Goal: Task Accomplishment & Management: Contribute content

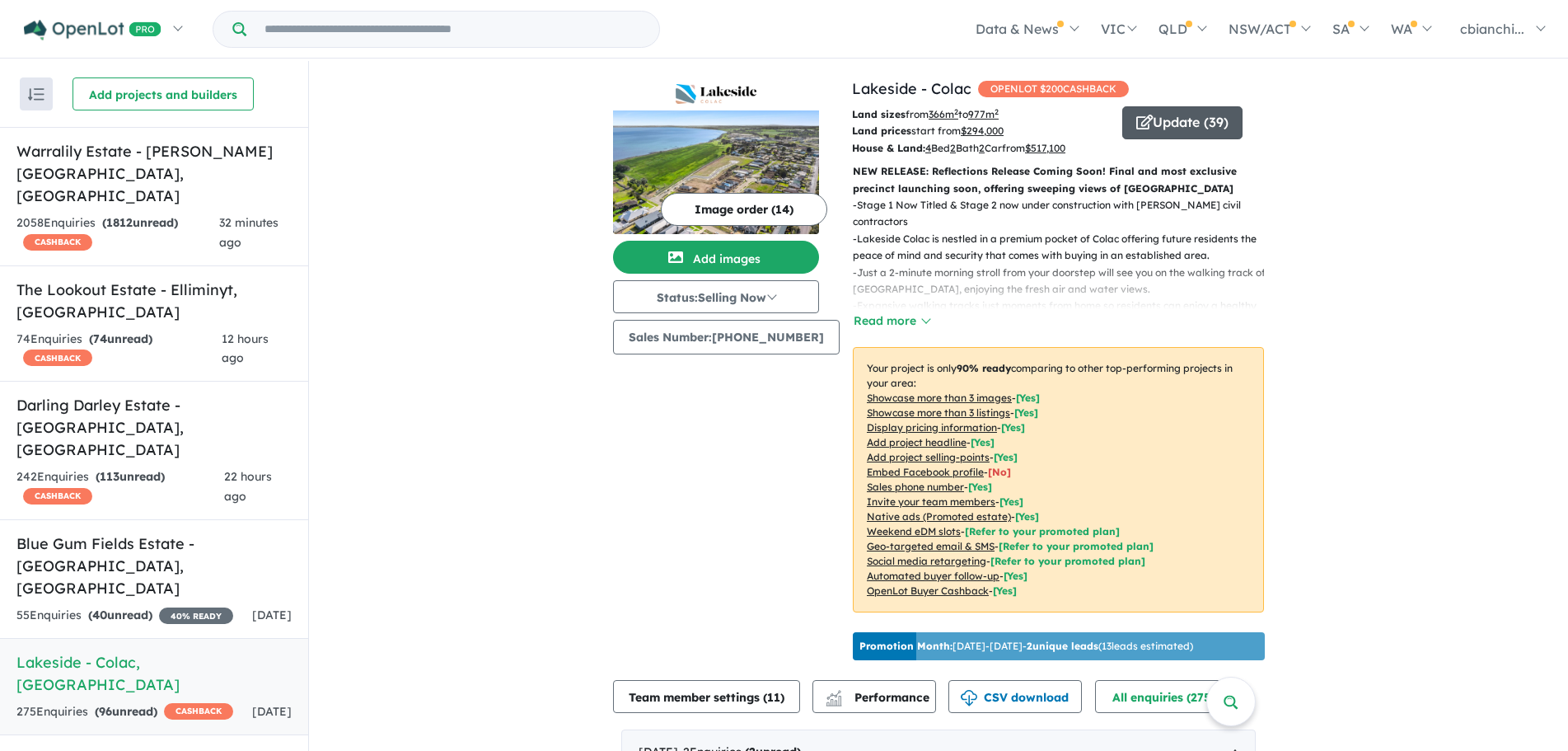
click at [1197, 124] on button "Update ( 39 )" at bounding box center [1182, 122] width 120 height 33
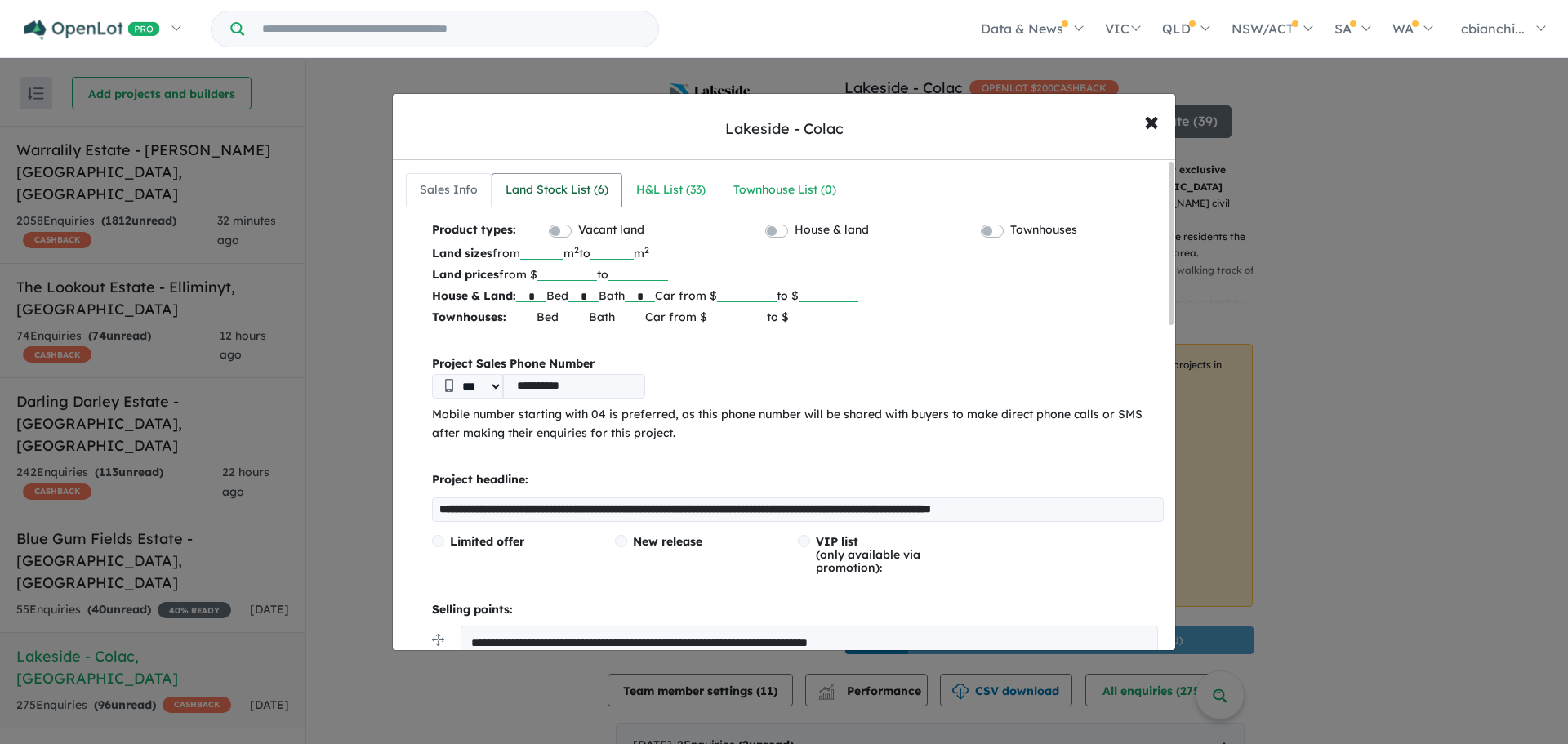
click at [563, 194] on div "Land Stock List ( 6 )" at bounding box center [557, 190] width 102 height 19
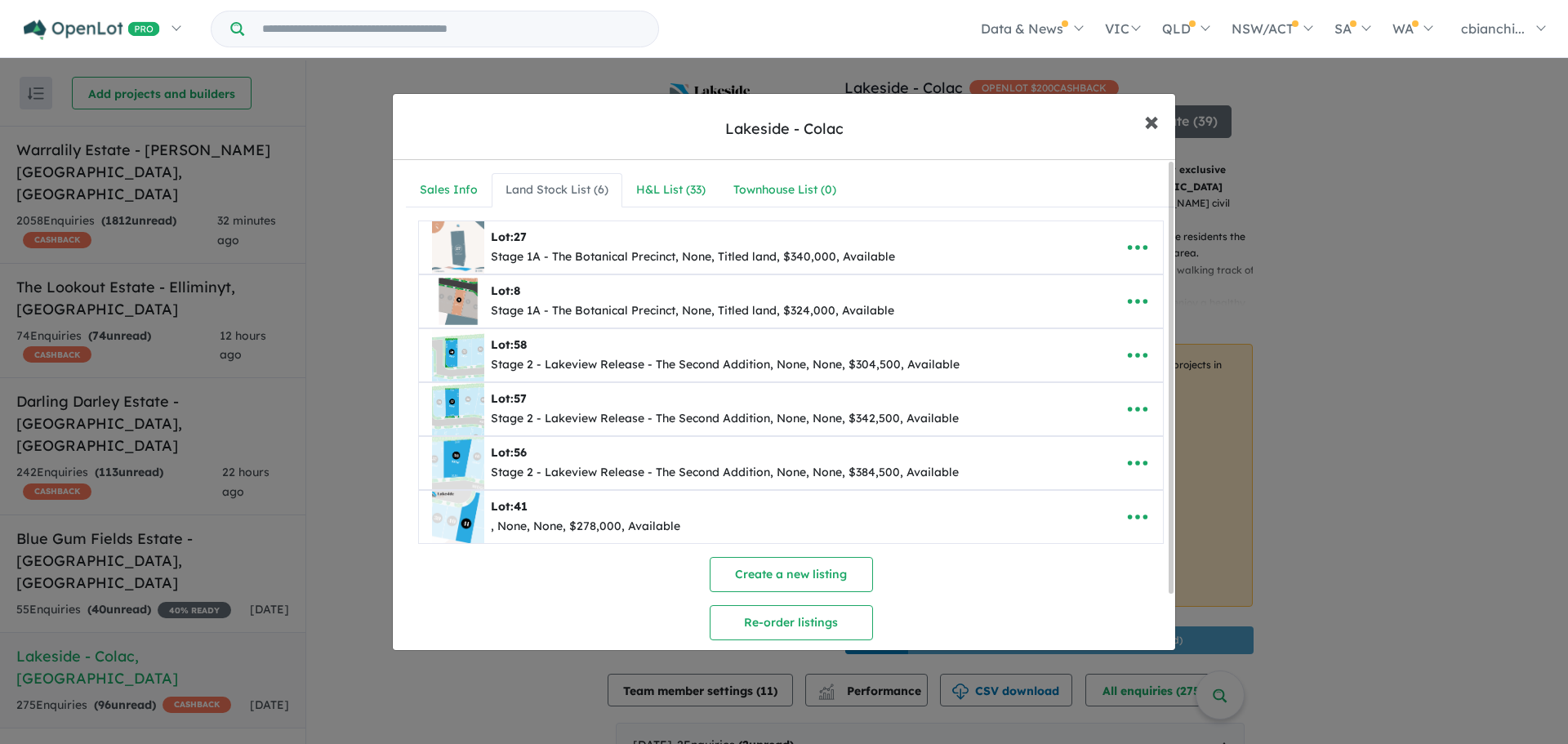
click at [1149, 118] on span "×" at bounding box center [1151, 120] width 15 height 35
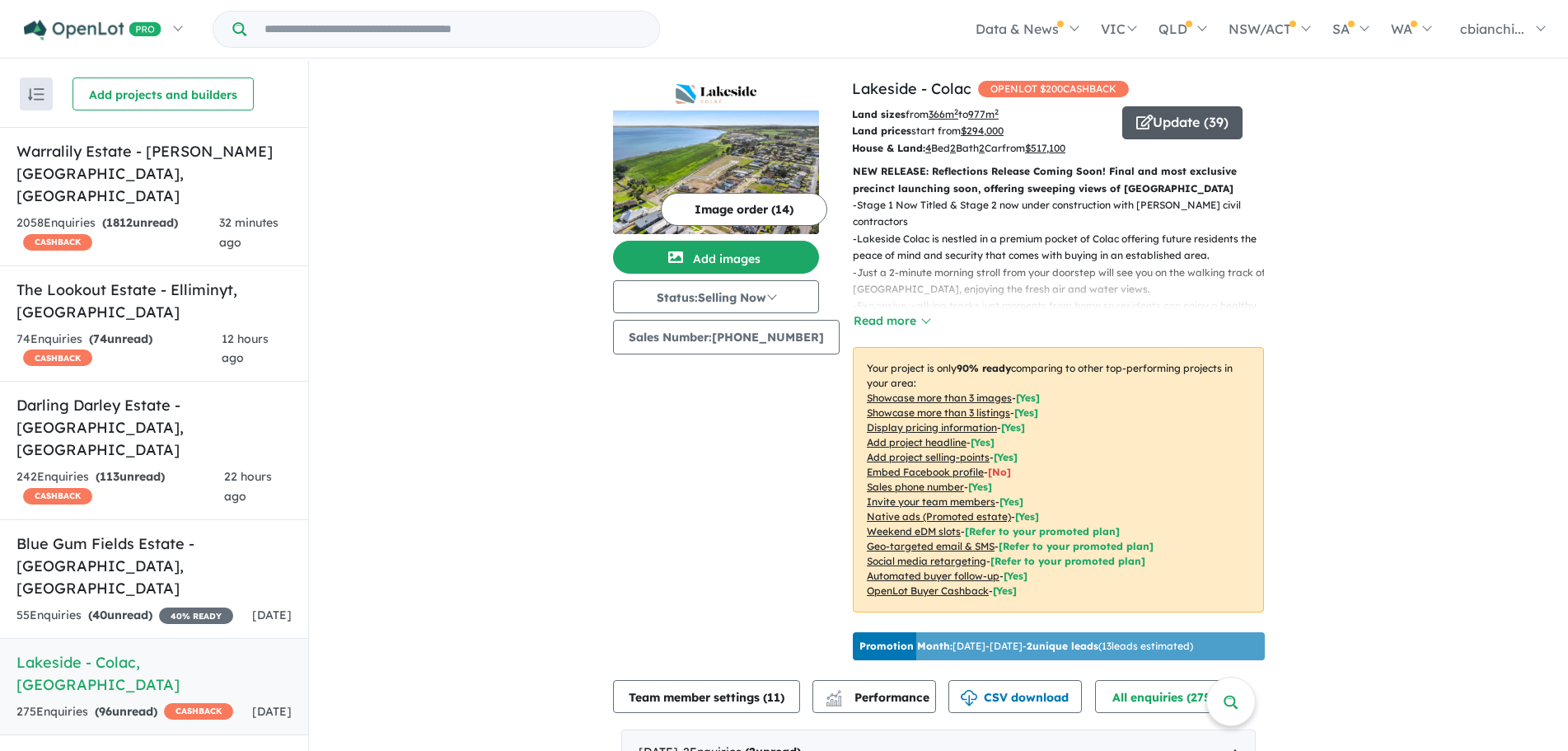
click at [1167, 122] on button "Update ( 39 )" at bounding box center [1182, 122] width 120 height 33
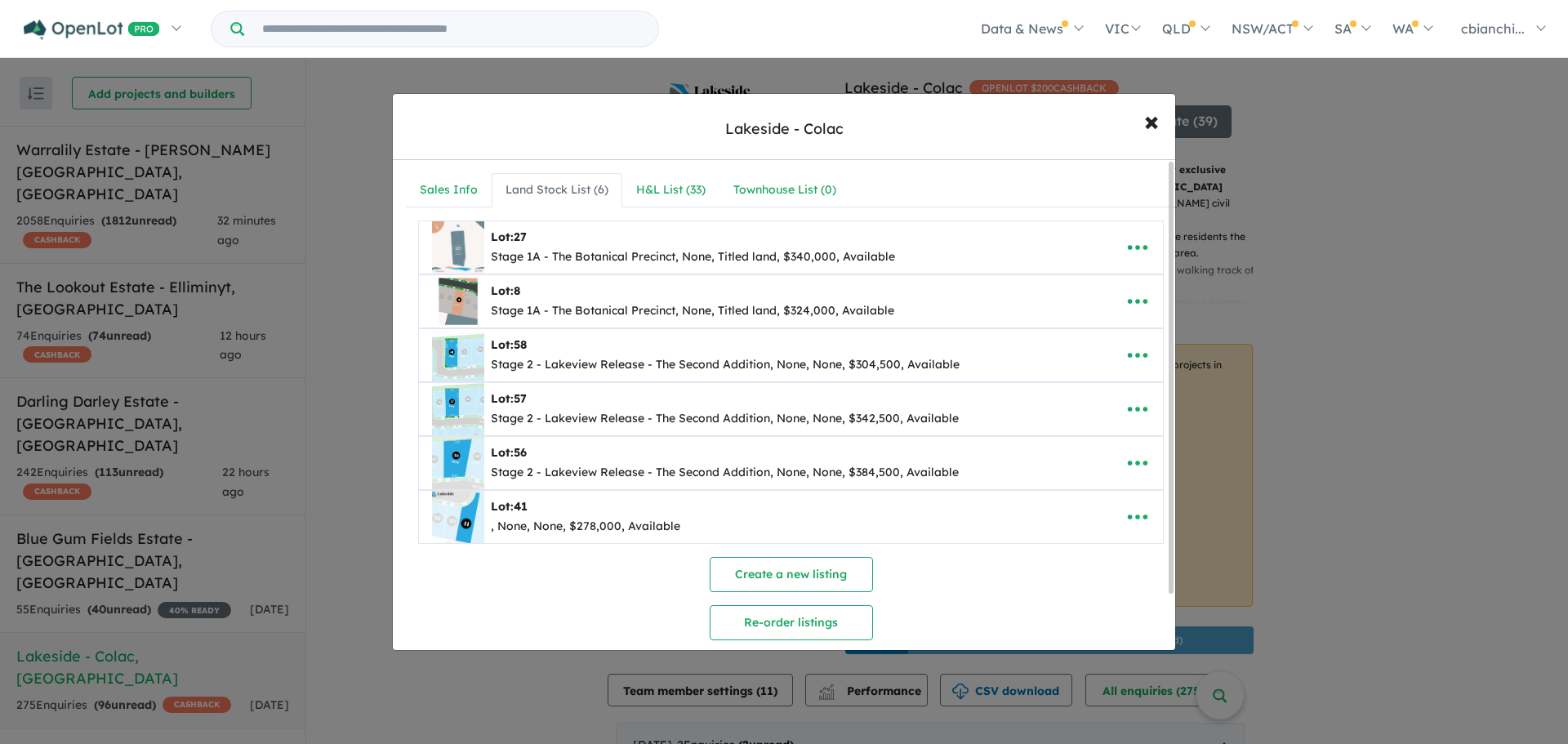
click at [553, 189] on div "Land Stock List ( 6 )" at bounding box center [557, 190] width 102 height 19
click at [794, 570] on button "Create a new listing" at bounding box center [791, 574] width 163 height 35
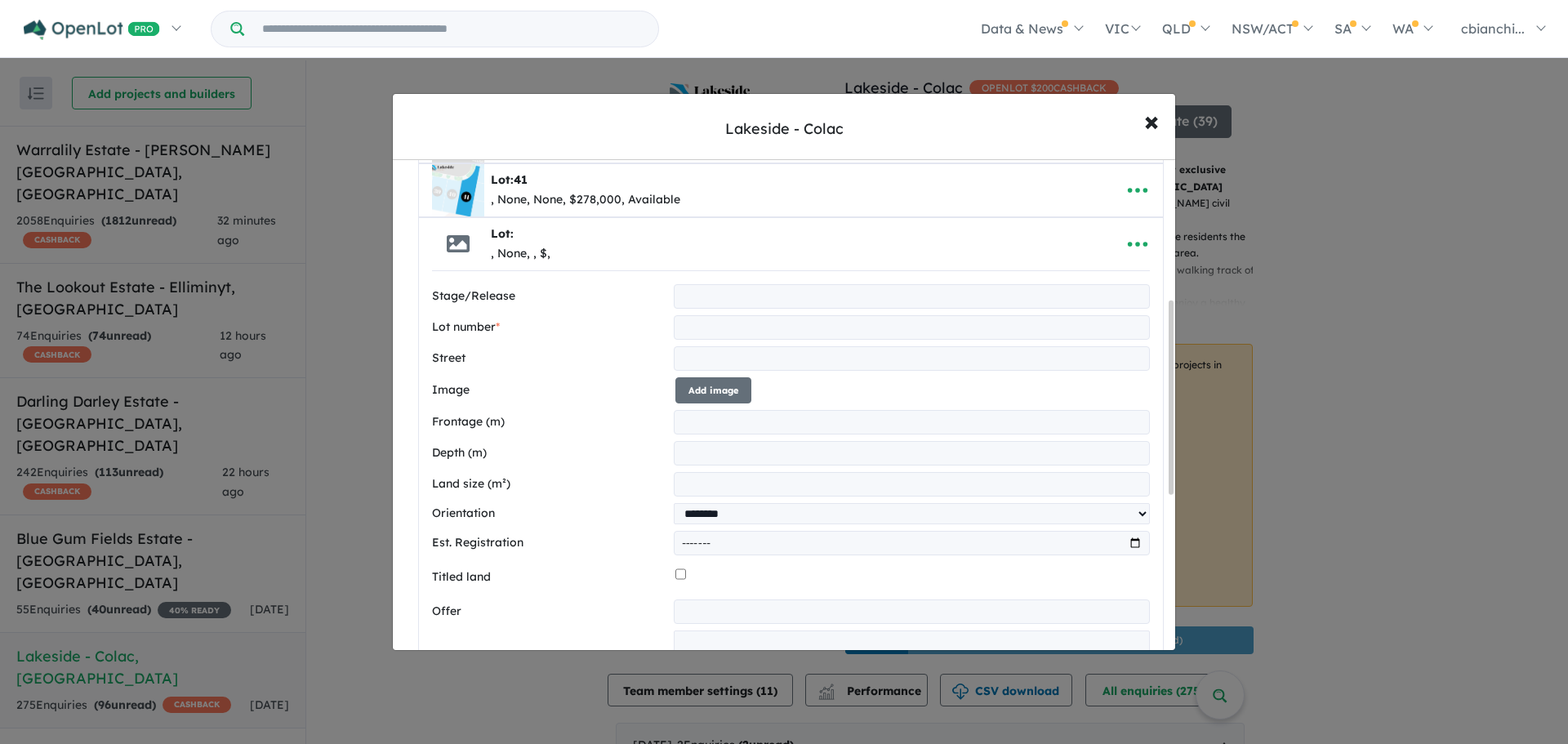
scroll to position [408, 0]
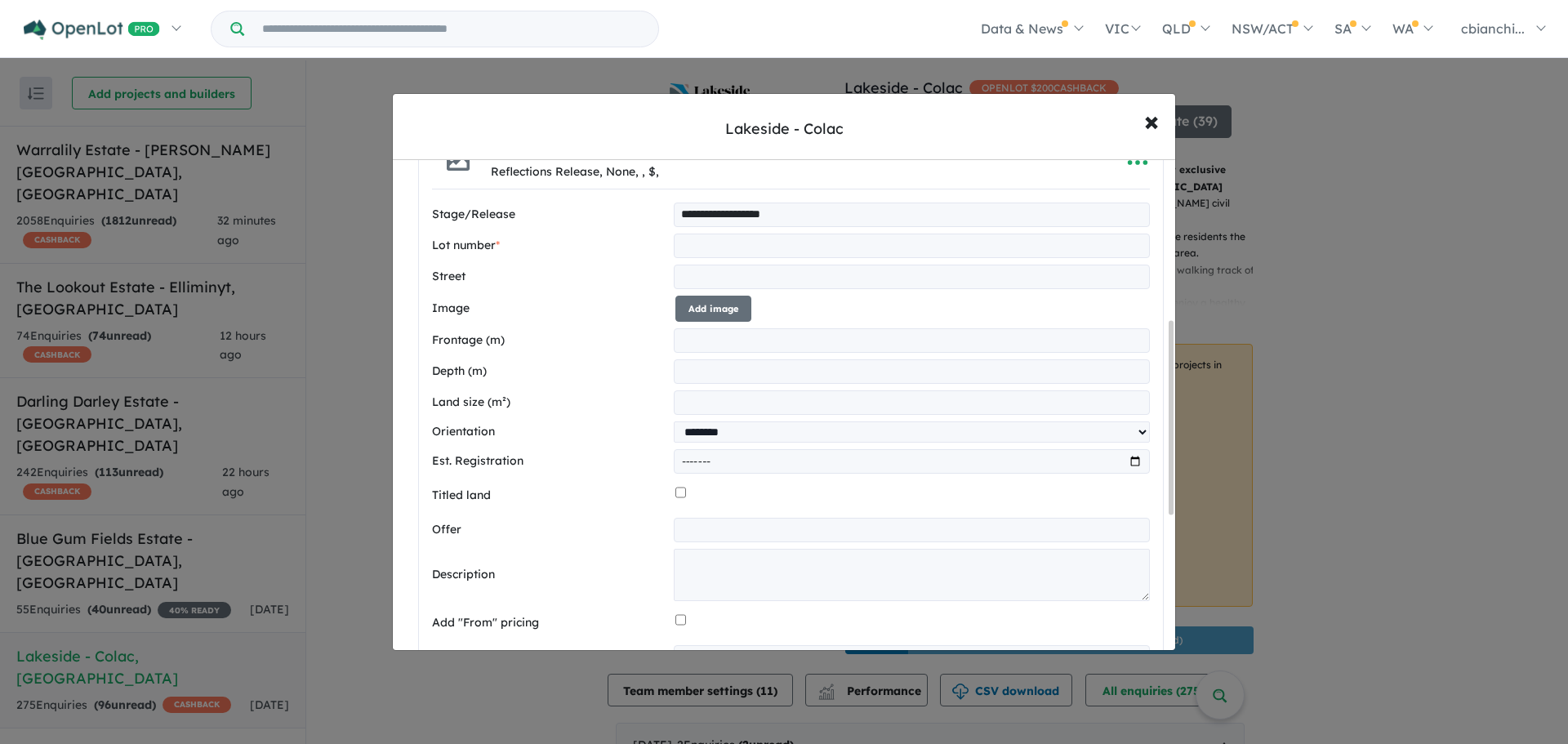
type input "**********"
type input "**"
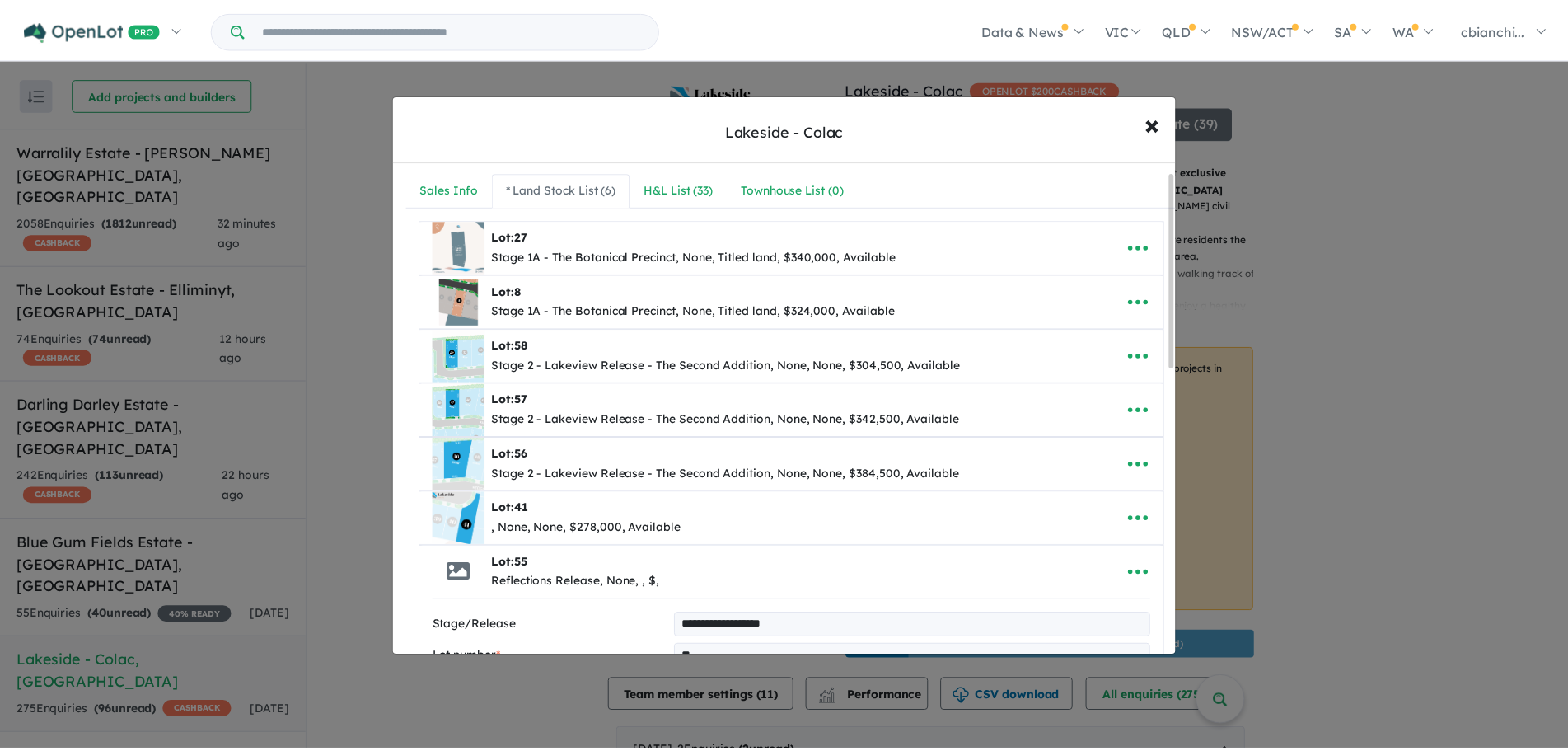
scroll to position [0, 0]
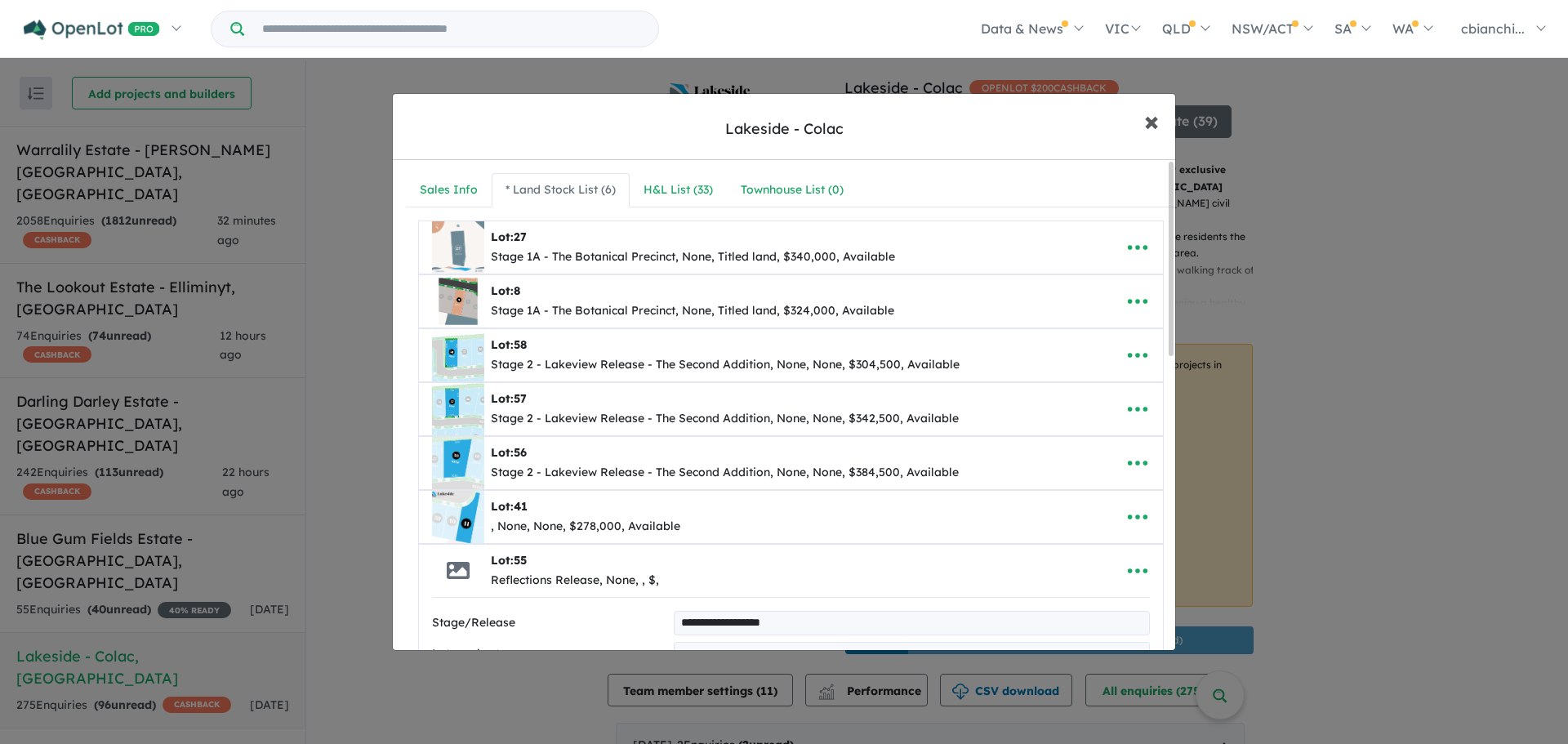
click at [1154, 122] on span "×" at bounding box center [1151, 120] width 15 height 35
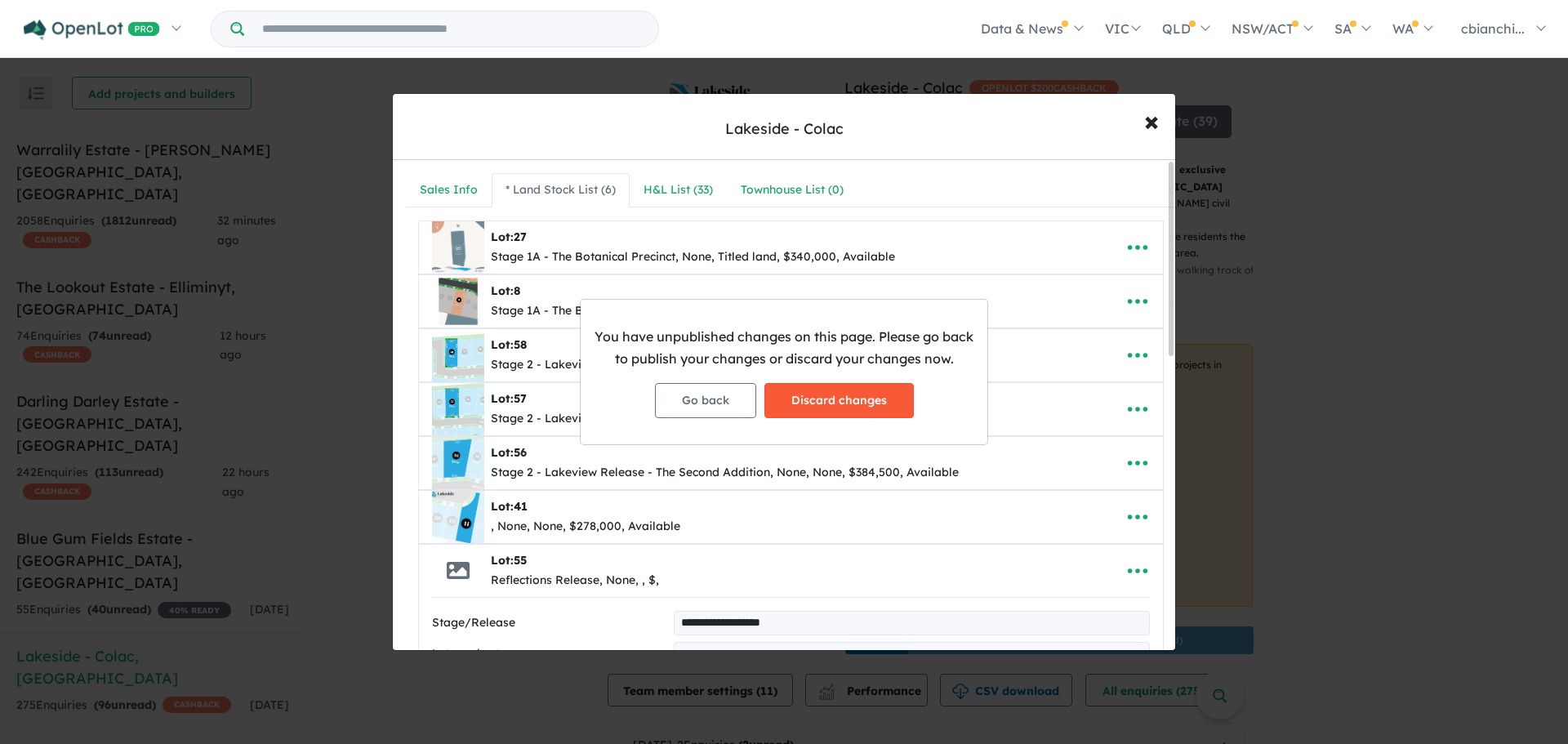
click at [845, 404] on button "Discard changes" at bounding box center [838, 401] width 149 height 35
